Goal: Navigation & Orientation: Go to known website

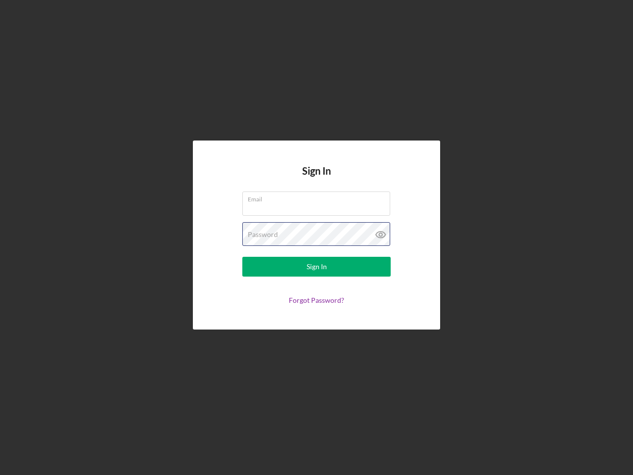
click at [317, 238] on div "Password" at bounding box center [316, 234] width 148 height 25
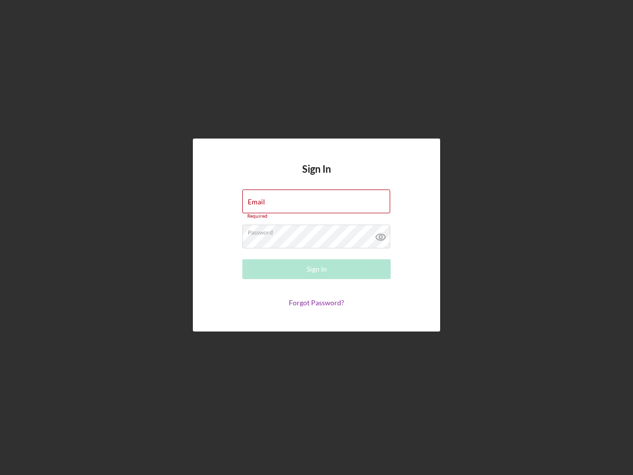
click at [381, 235] on icon at bounding box center [381, 237] width 25 height 25
